Goal: Find specific page/section: Find specific page/section

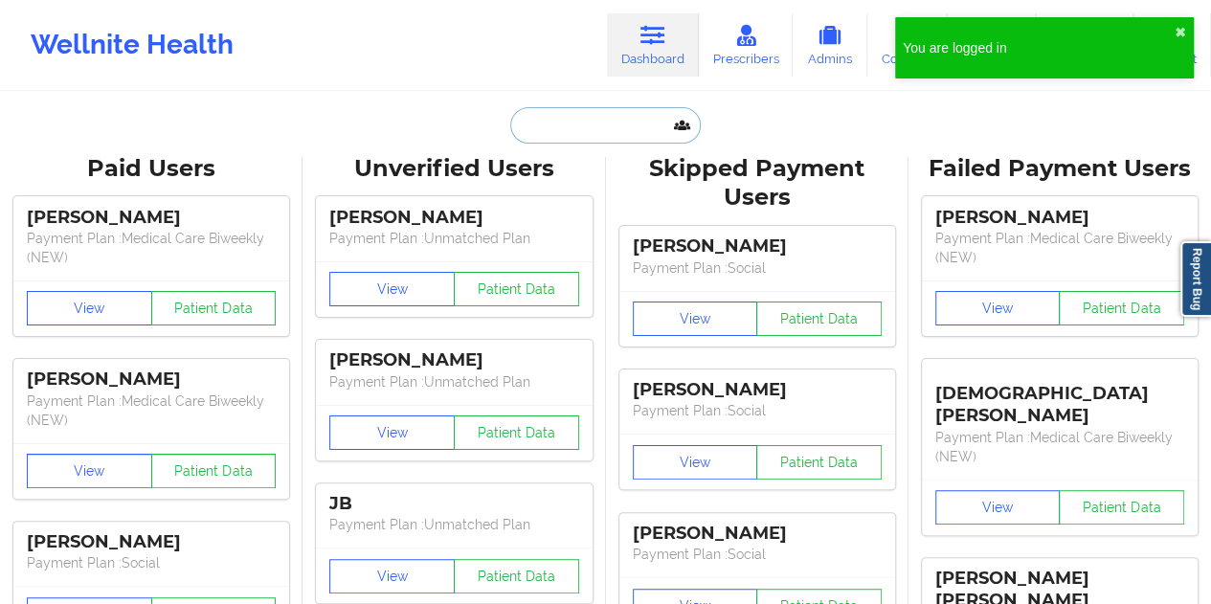
click at [620, 141] on input "text" at bounding box center [604, 125] width 189 height 36
paste input "[EMAIL_ADDRESS][DOMAIN_NAME]"
type input "[EMAIL_ADDRESS][DOMAIN_NAME]"
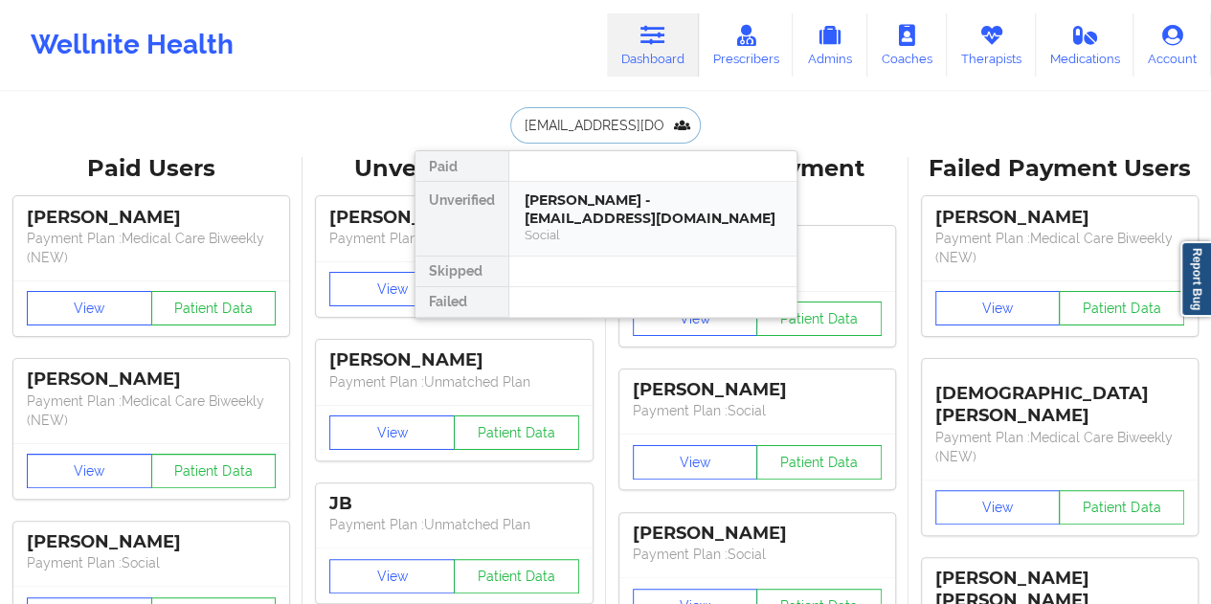
click at [594, 208] on div "[PERSON_NAME] - [EMAIL_ADDRESS][DOMAIN_NAME]" at bounding box center [652, 208] width 256 height 35
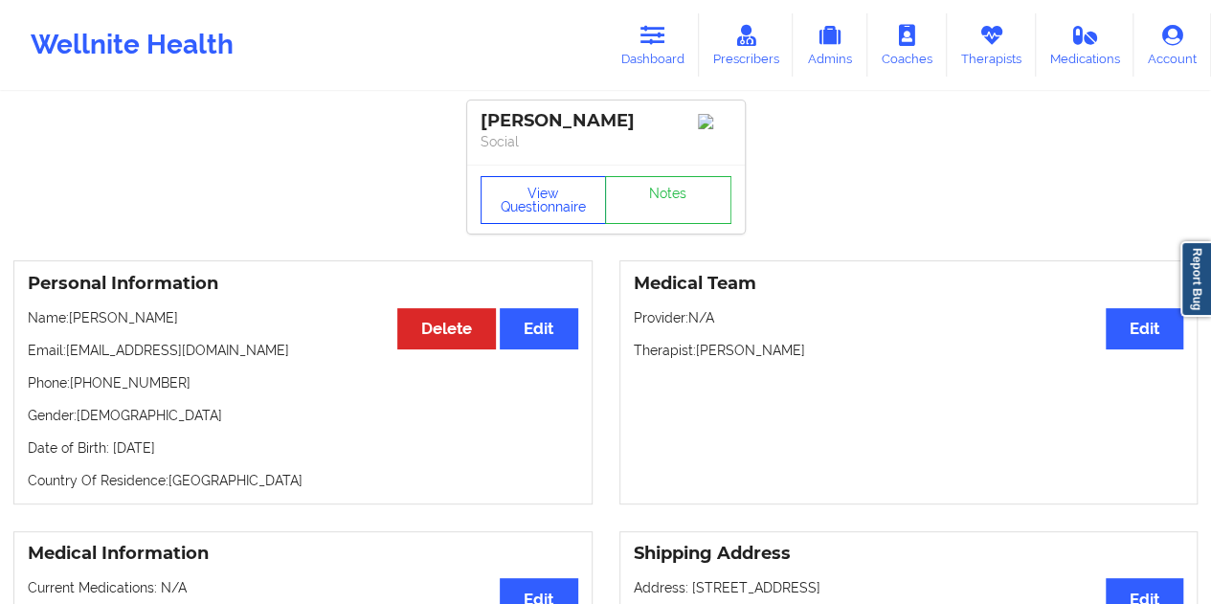
click at [515, 212] on button "View Questionnaire" at bounding box center [543, 200] width 126 height 48
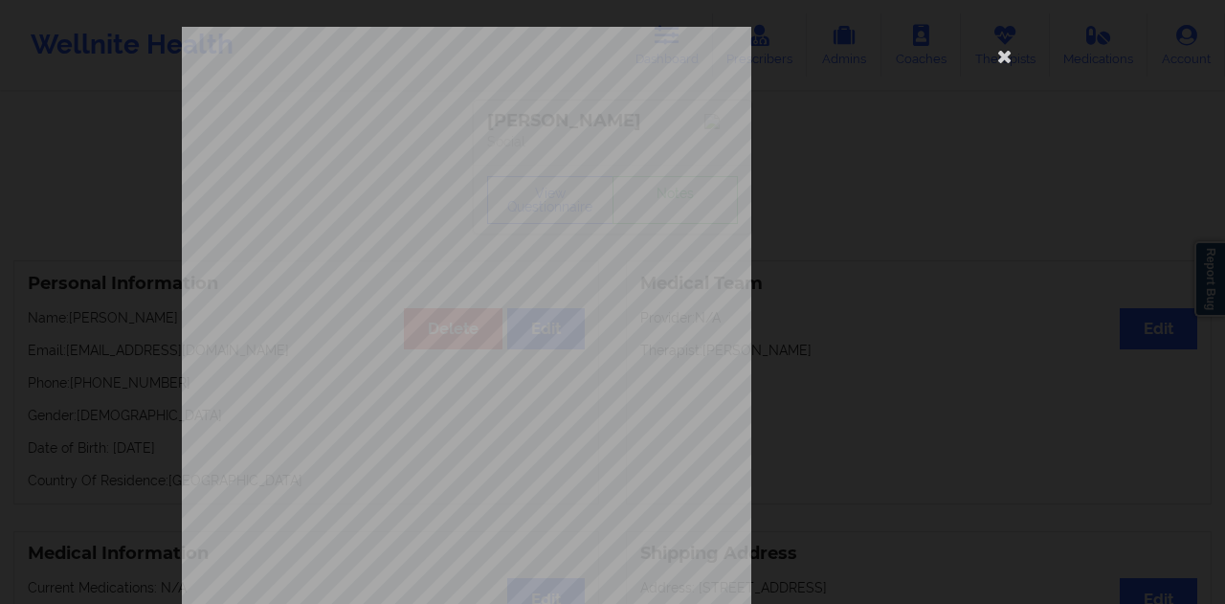
scroll to position [308, 0]
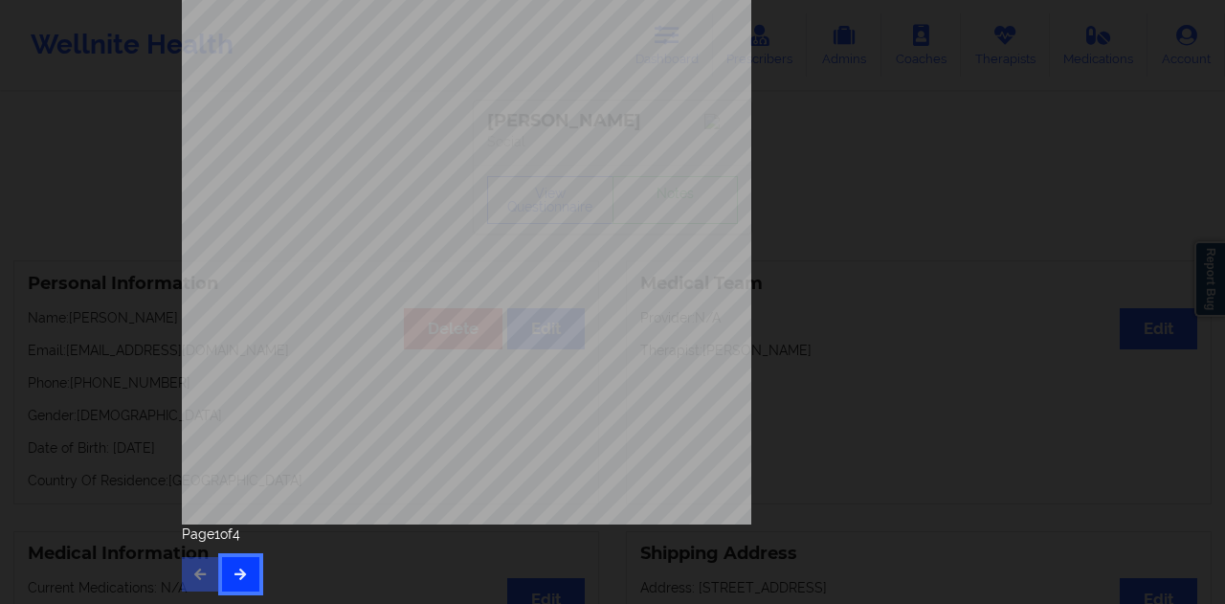
click at [234, 584] on button "button" at bounding box center [240, 574] width 37 height 34
click at [243, 566] on button "button" at bounding box center [240, 574] width 37 height 34
click at [235, 589] on button "button" at bounding box center [240, 574] width 37 height 34
click at [203, 566] on button "button" at bounding box center [200, 574] width 37 height 34
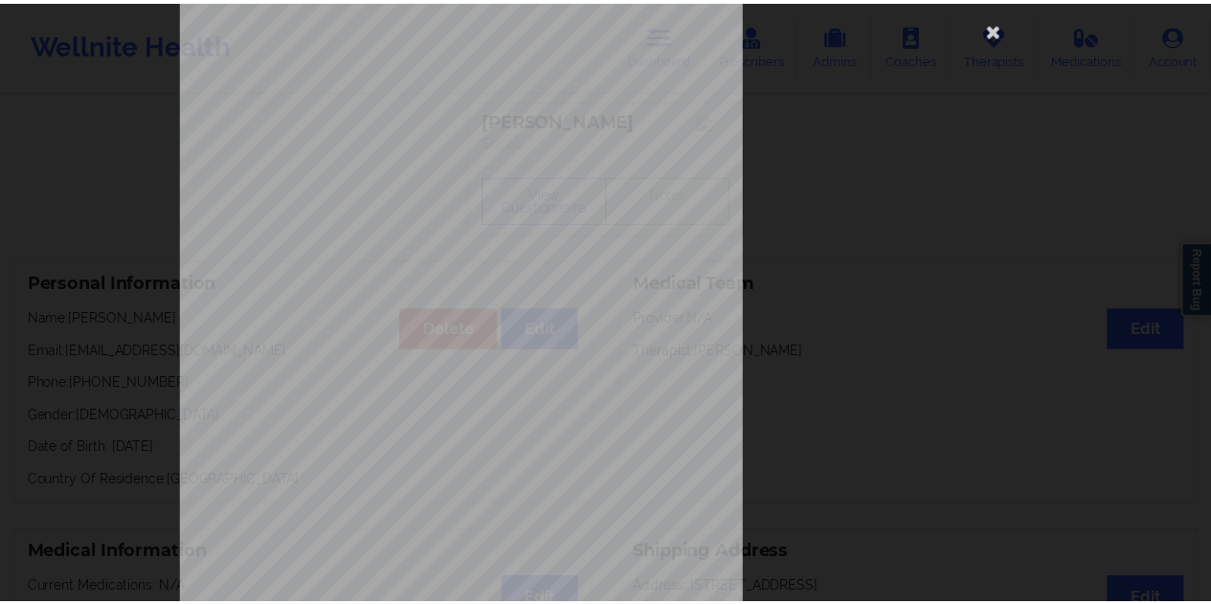
scroll to position [0, 0]
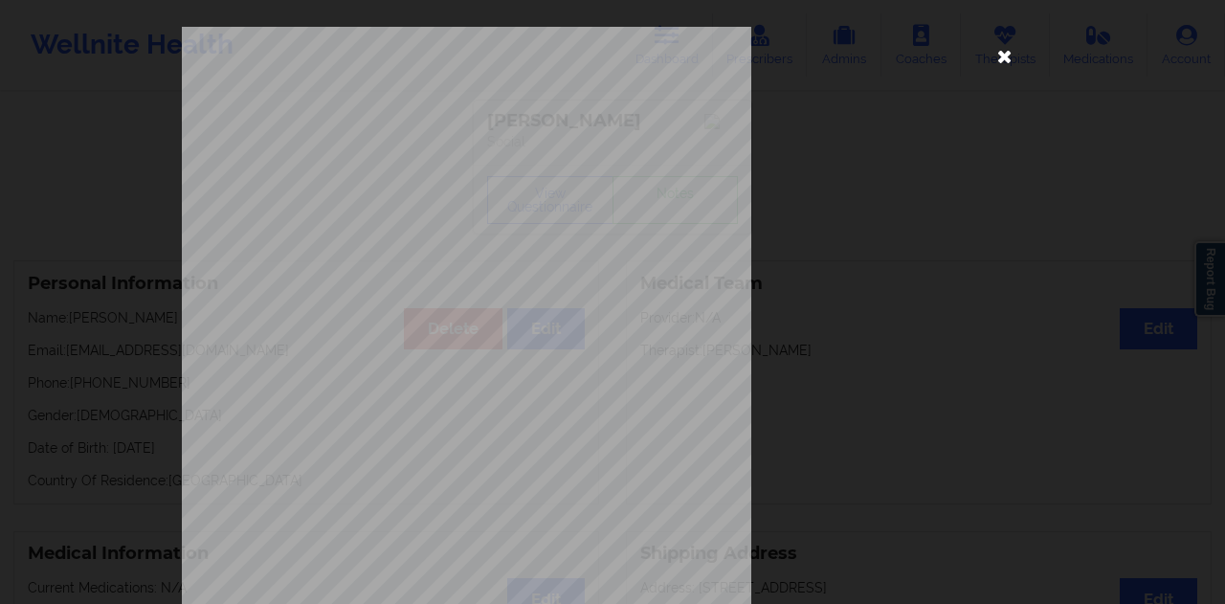
drag, startPoint x: 997, startPoint y: 56, endPoint x: 972, endPoint y: 83, distance: 36.6
click at [997, 56] on icon at bounding box center [1005, 55] width 31 height 31
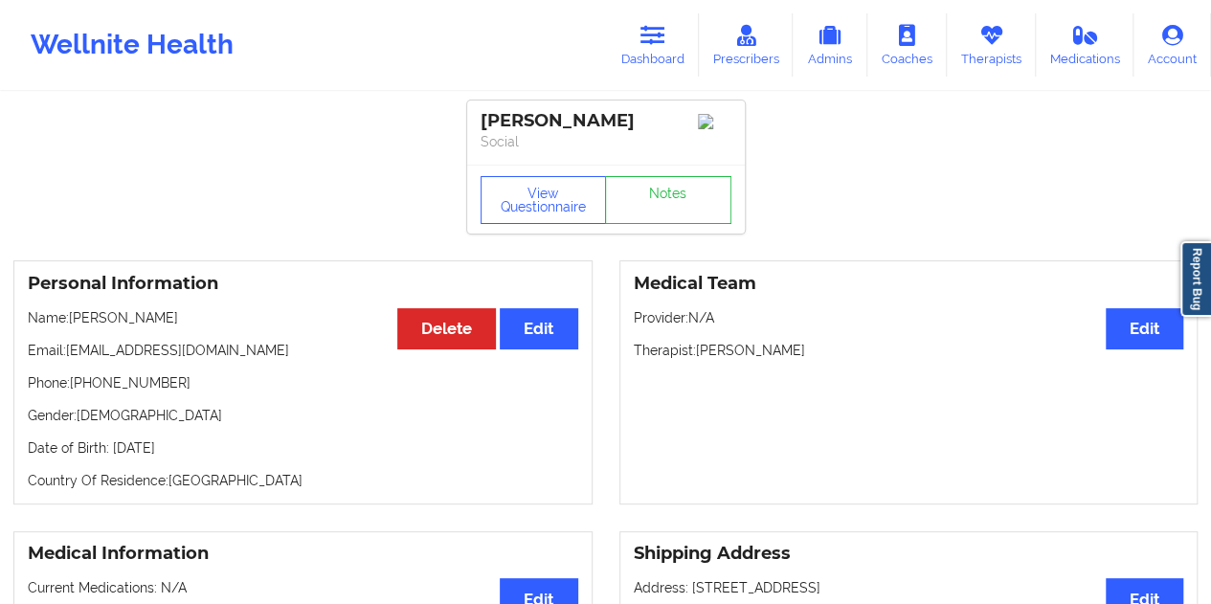
drag, startPoint x: 189, startPoint y: 323, endPoint x: 77, endPoint y: 322, distance: 112.0
click at [75, 322] on p "Name: [PERSON_NAME]" at bounding box center [303, 317] width 550 height 19
copy p "[PERSON_NAME]"
